Goal: Ask a question

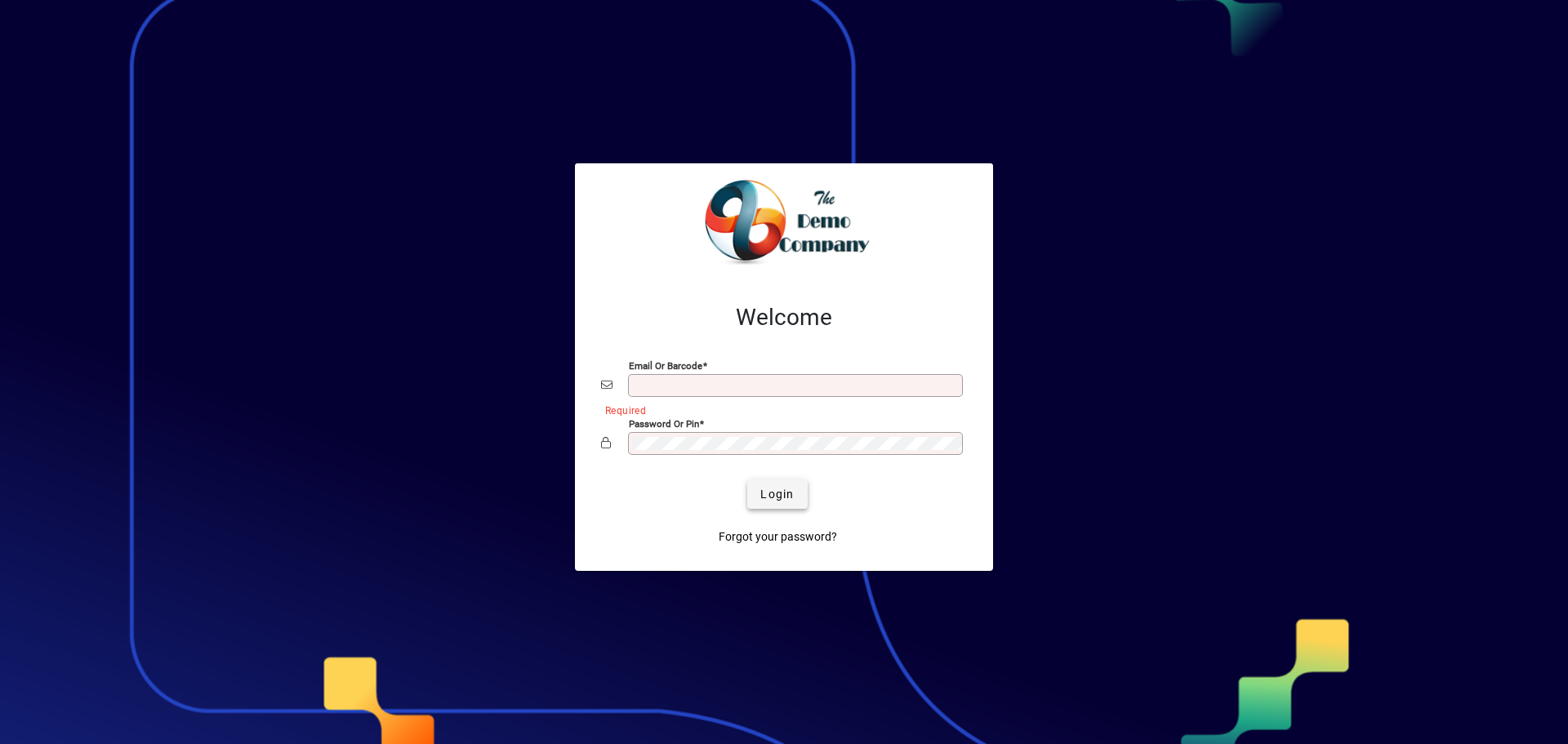
type input "**********"
click at [796, 487] on span "submit" at bounding box center [776, 495] width 59 height 39
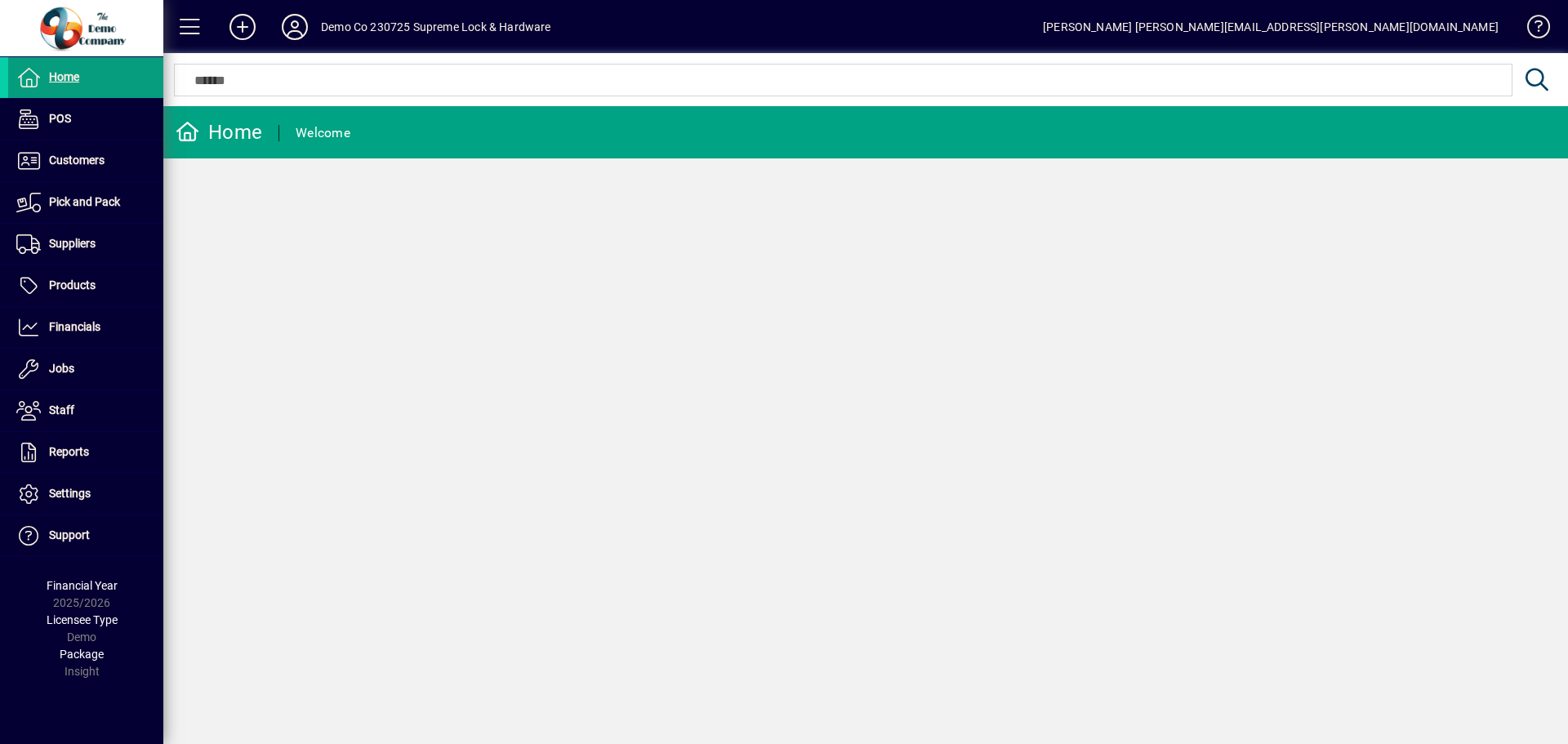
click at [1531, 26] on span at bounding box center [1532, 30] width 39 height 39
click at [1535, 22] on span at bounding box center [1532, 30] width 39 height 39
click at [1539, 25] on span at bounding box center [1532, 30] width 39 height 39
click at [1540, 25] on span at bounding box center [1532, 30] width 39 height 39
